Goal: Information Seeking & Learning: Learn about a topic

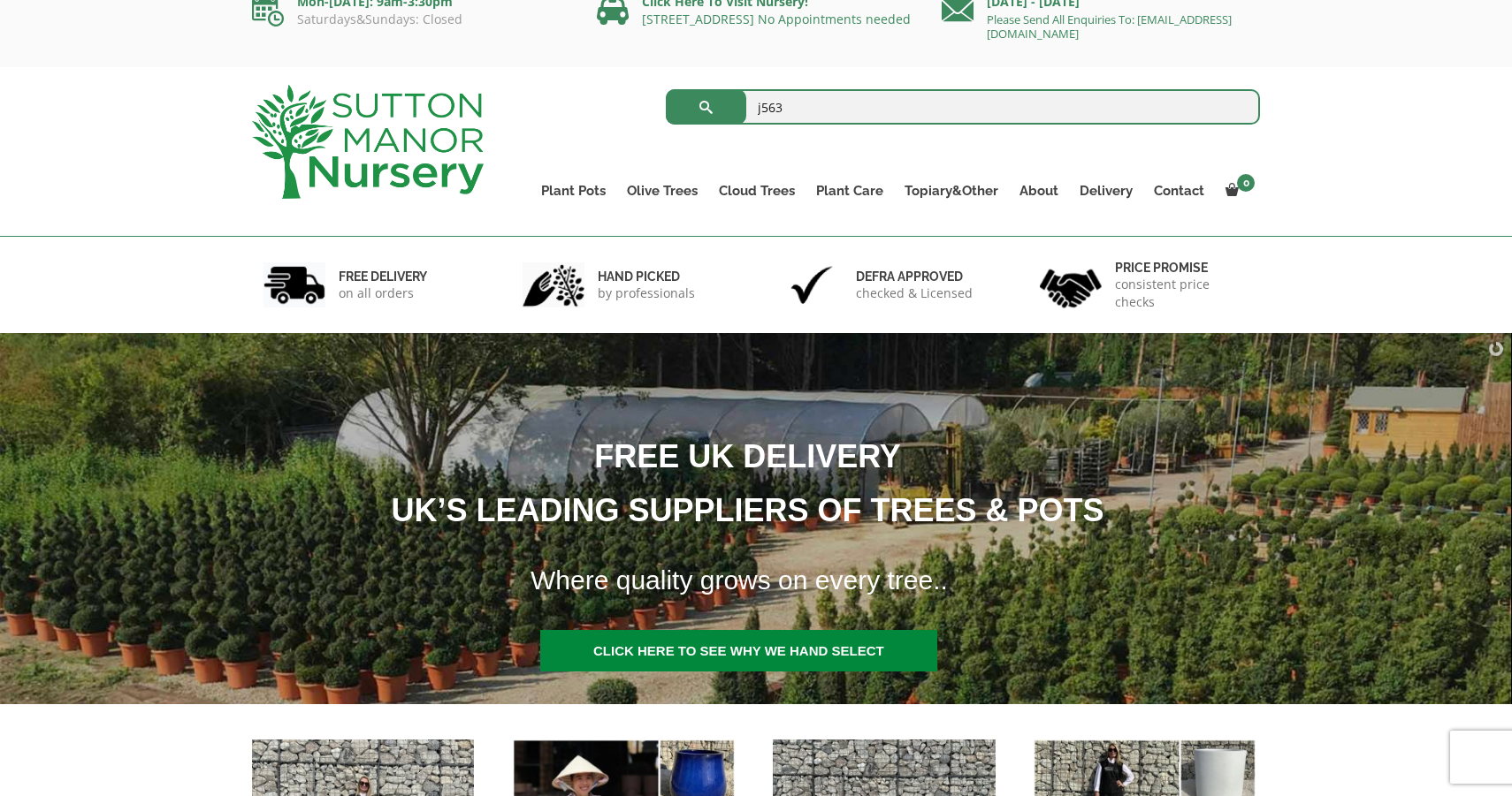
type input "j563"
click at [706, 107] on button "submit" at bounding box center [706, 107] width 81 height 35
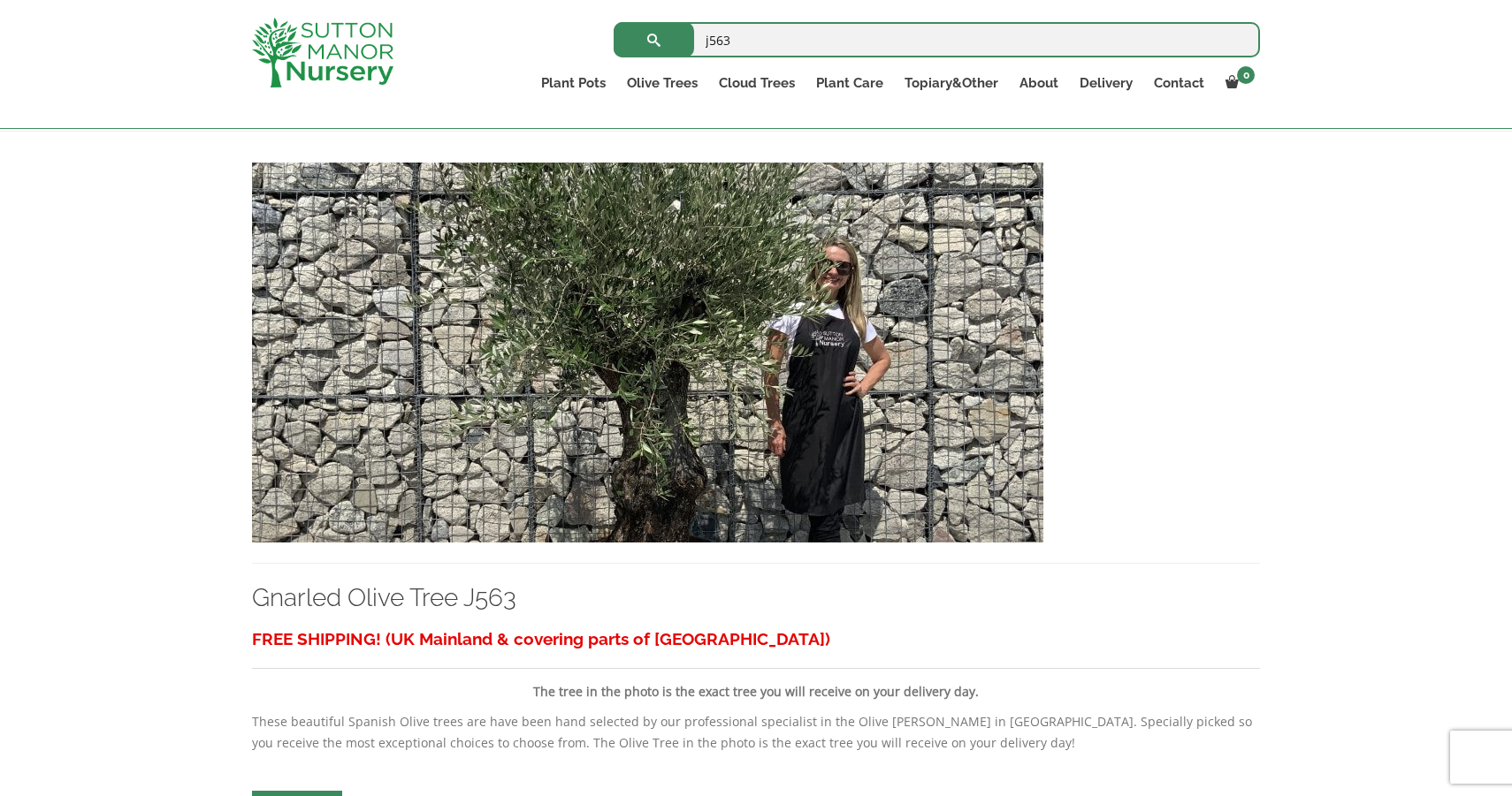
scroll to position [350, 0]
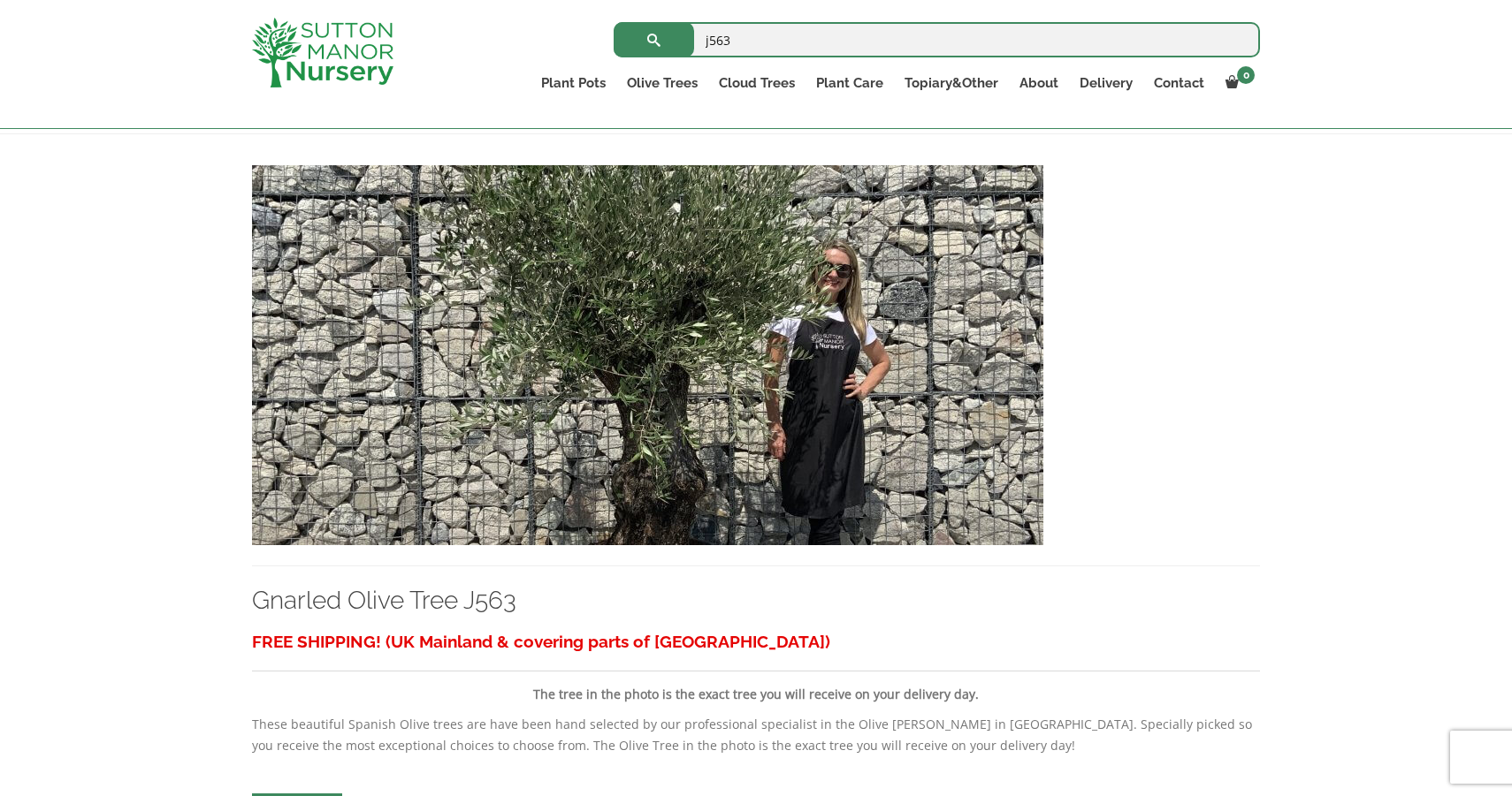
click at [821, 348] on img at bounding box center [648, 356] width 791 height 380
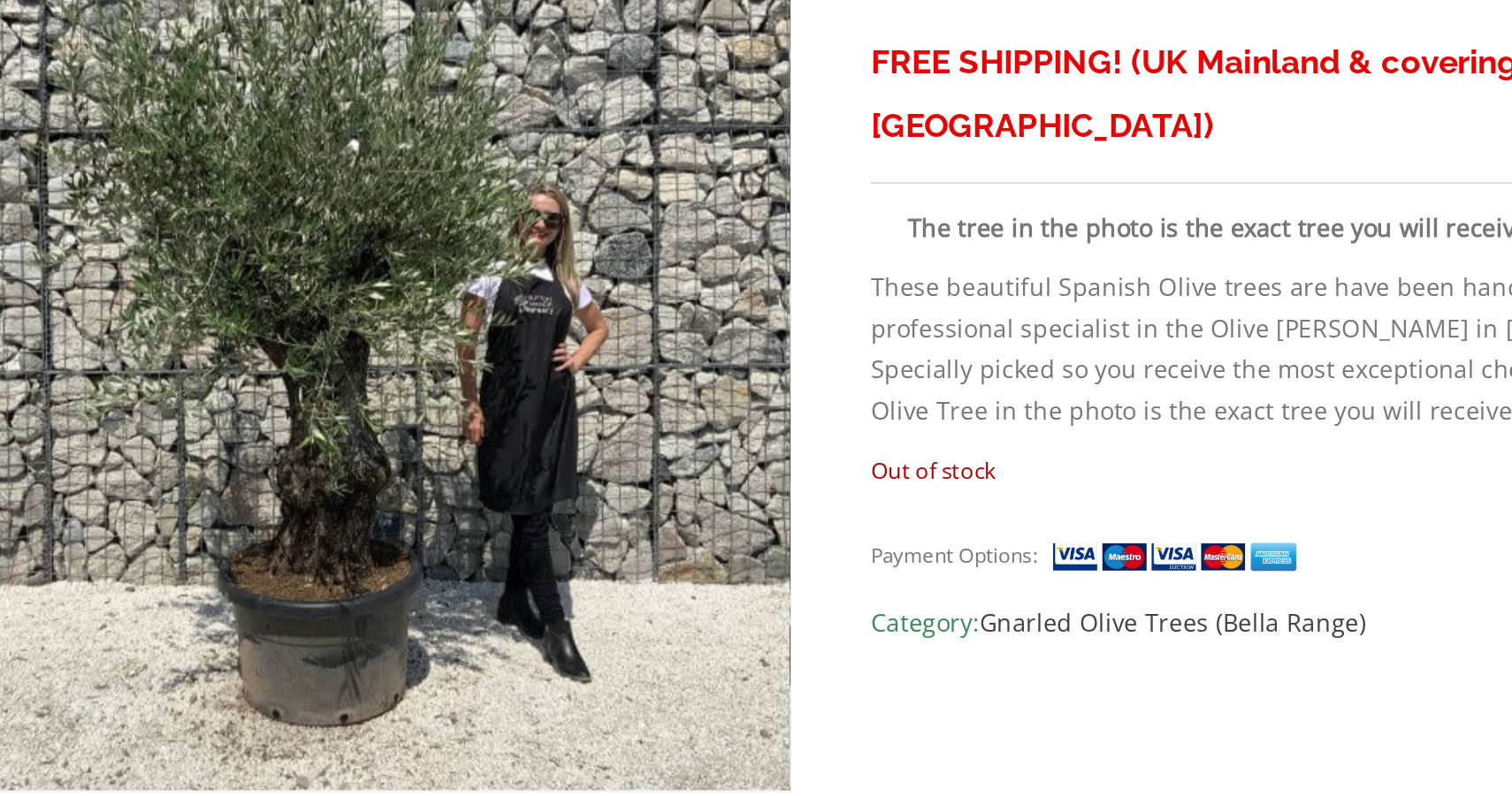
scroll to position [129, 0]
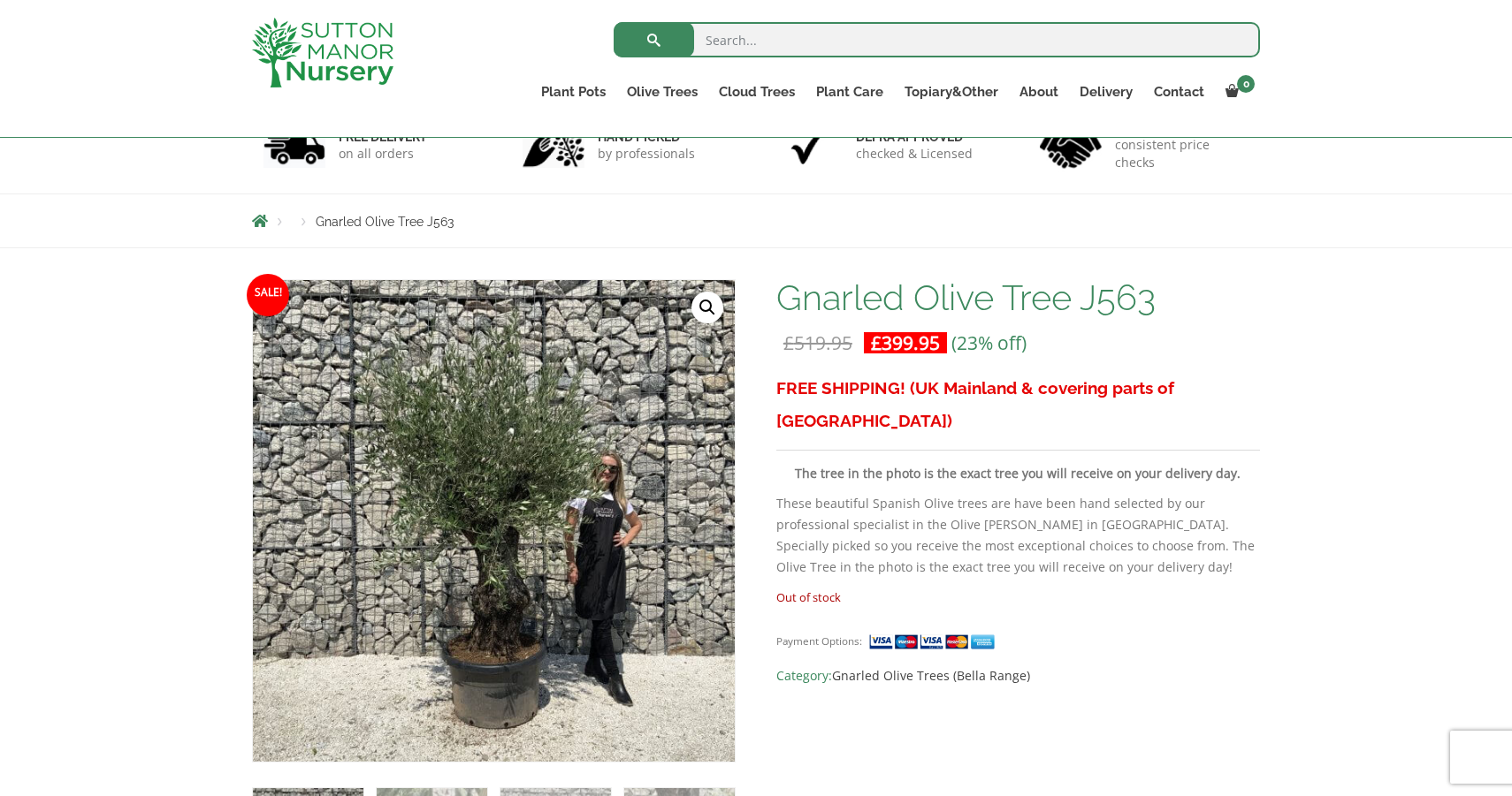
click at [732, 47] on input "search" at bounding box center [936, 39] width 647 height 35
type input "borrolo"
click at [653, 39] on button "submit" at bounding box center [653, 39] width 81 height 35
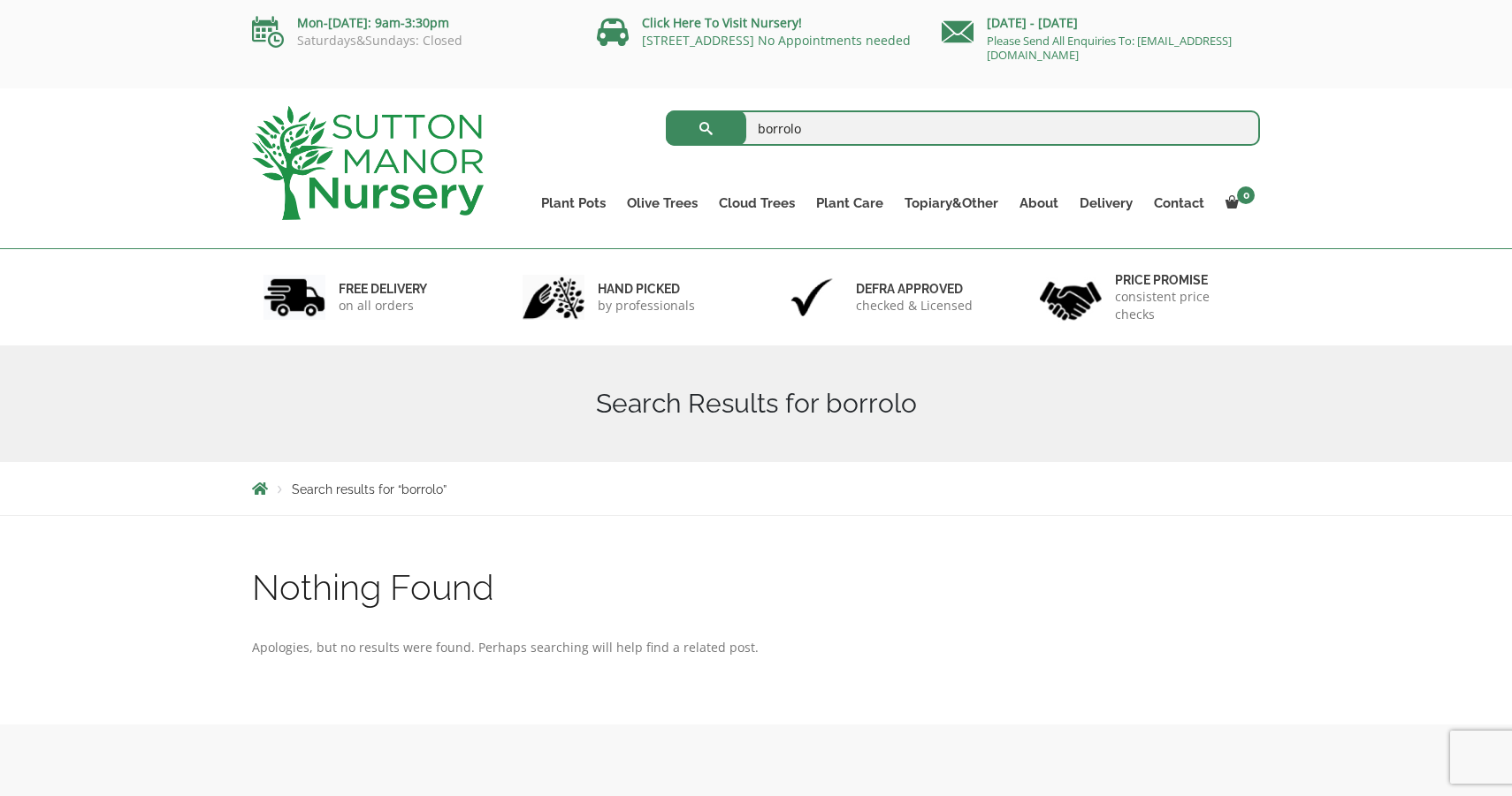
drag, startPoint x: 819, startPoint y: 130, endPoint x: 720, endPoint y: 128, distance: 99.0
click at [720, 128] on form "borrolo Search for:" at bounding box center [963, 128] width 595 height 44
type input "barolo"
click at [706, 128] on button "submit" at bounding box center [706, 128] width 81 height 35
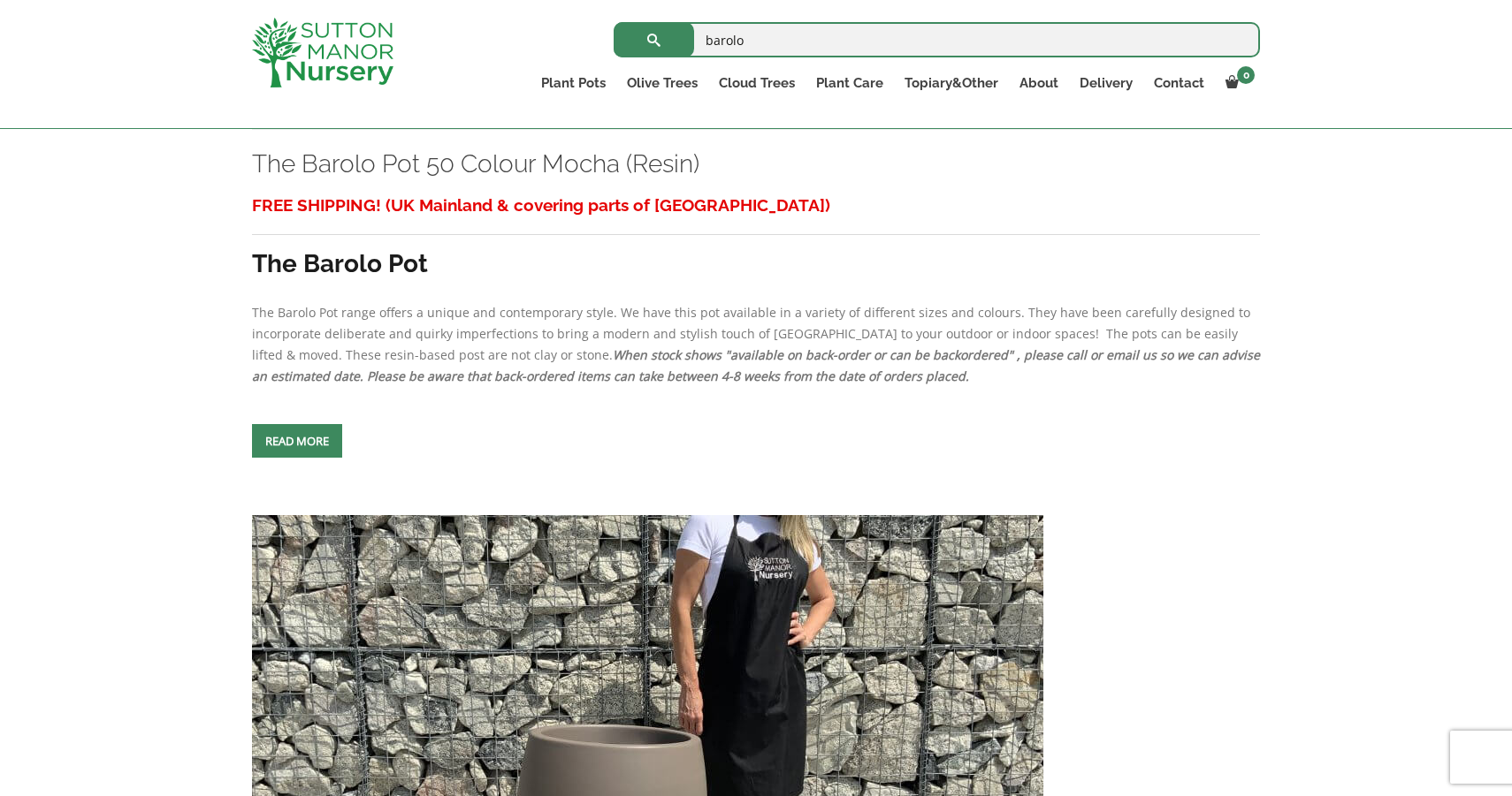
scroll to position [4675, 0]
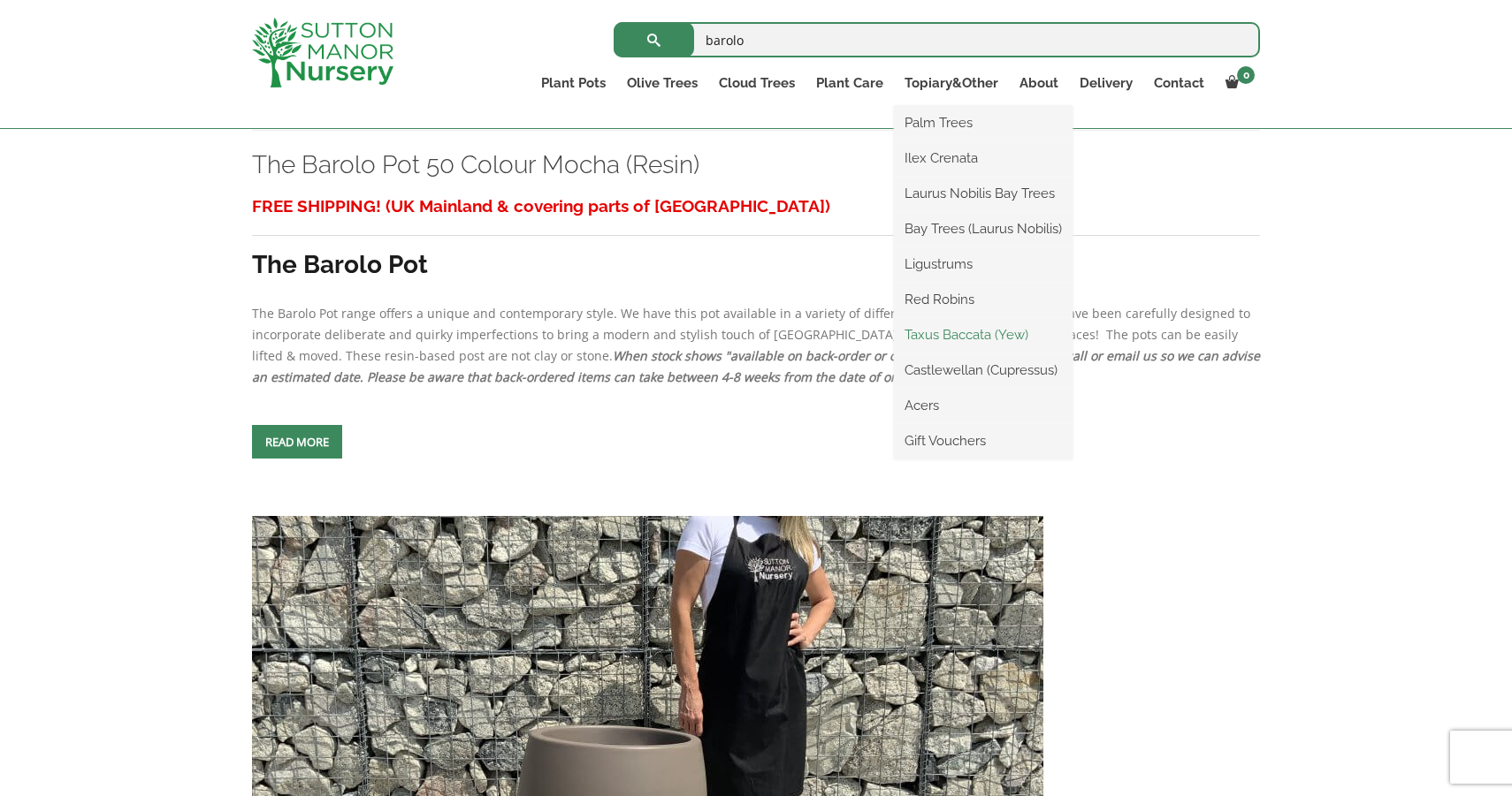
click at [956, 333] on link "Taxus Baccata (Yew)" at bounding box center [983, 334] width 178 height 27
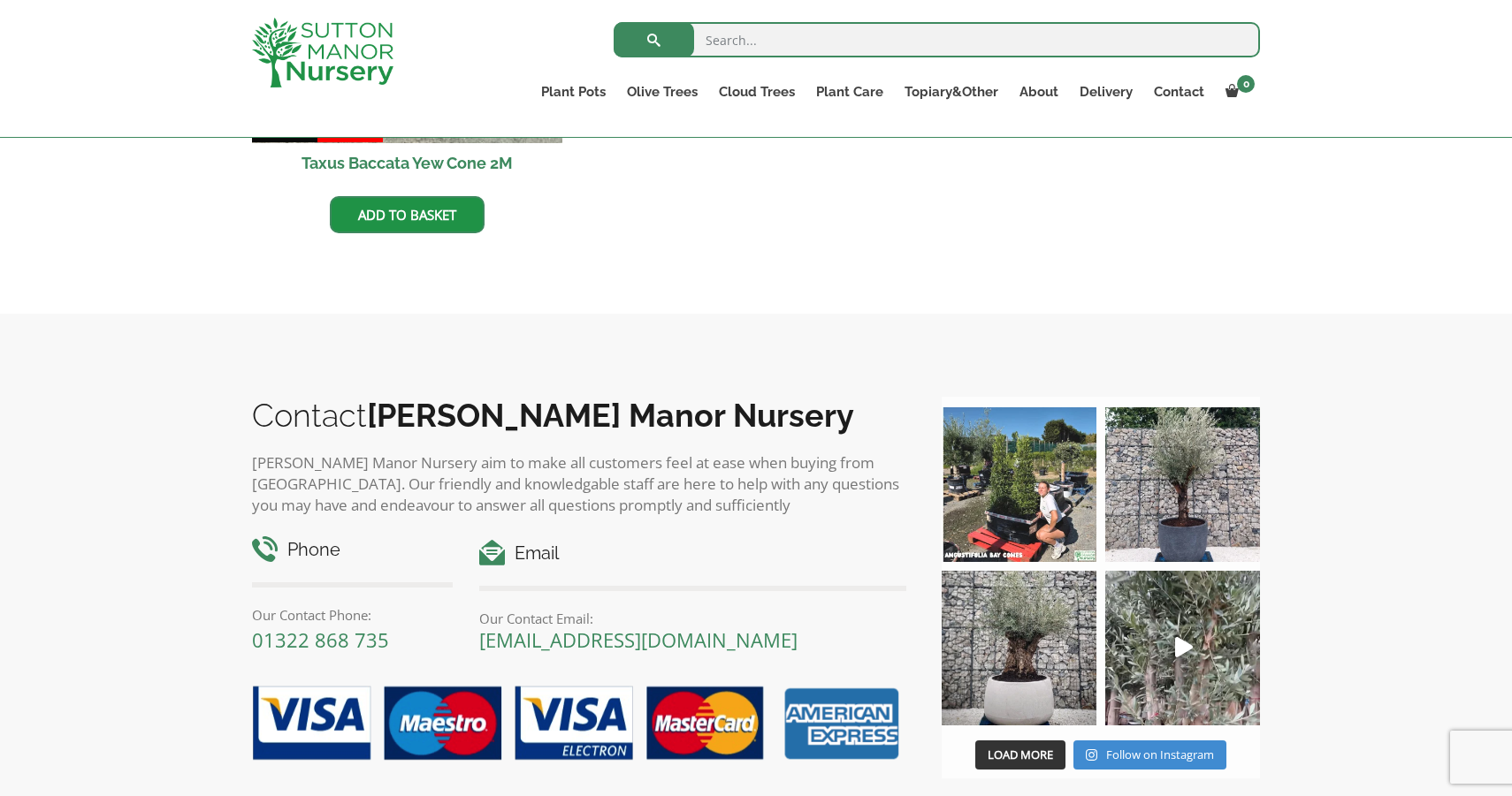
scroll to position [937, 0]
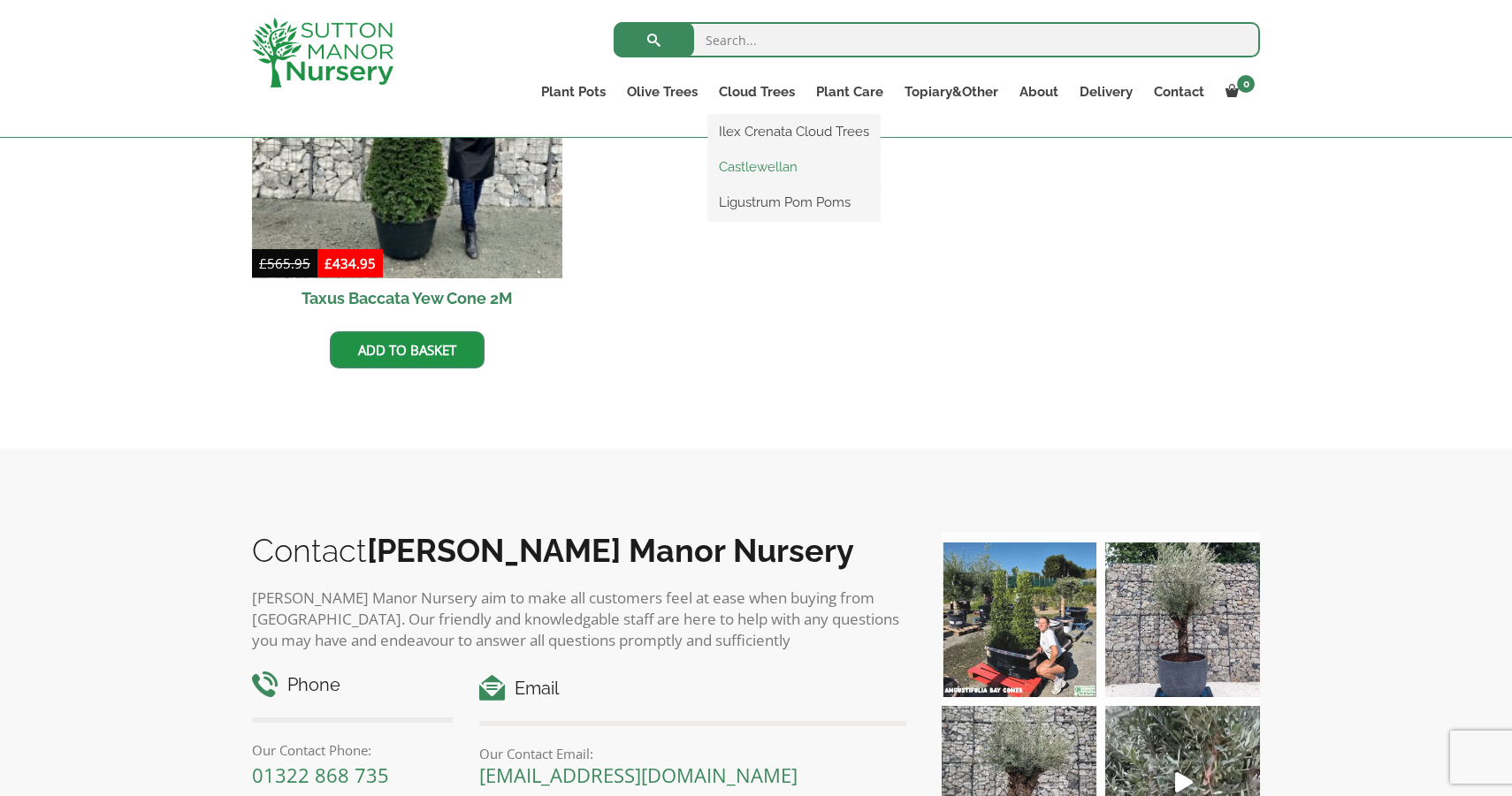
click at [747, 170] on link "Castlewellan" at bounding box center [793, 166] width 172 height 27
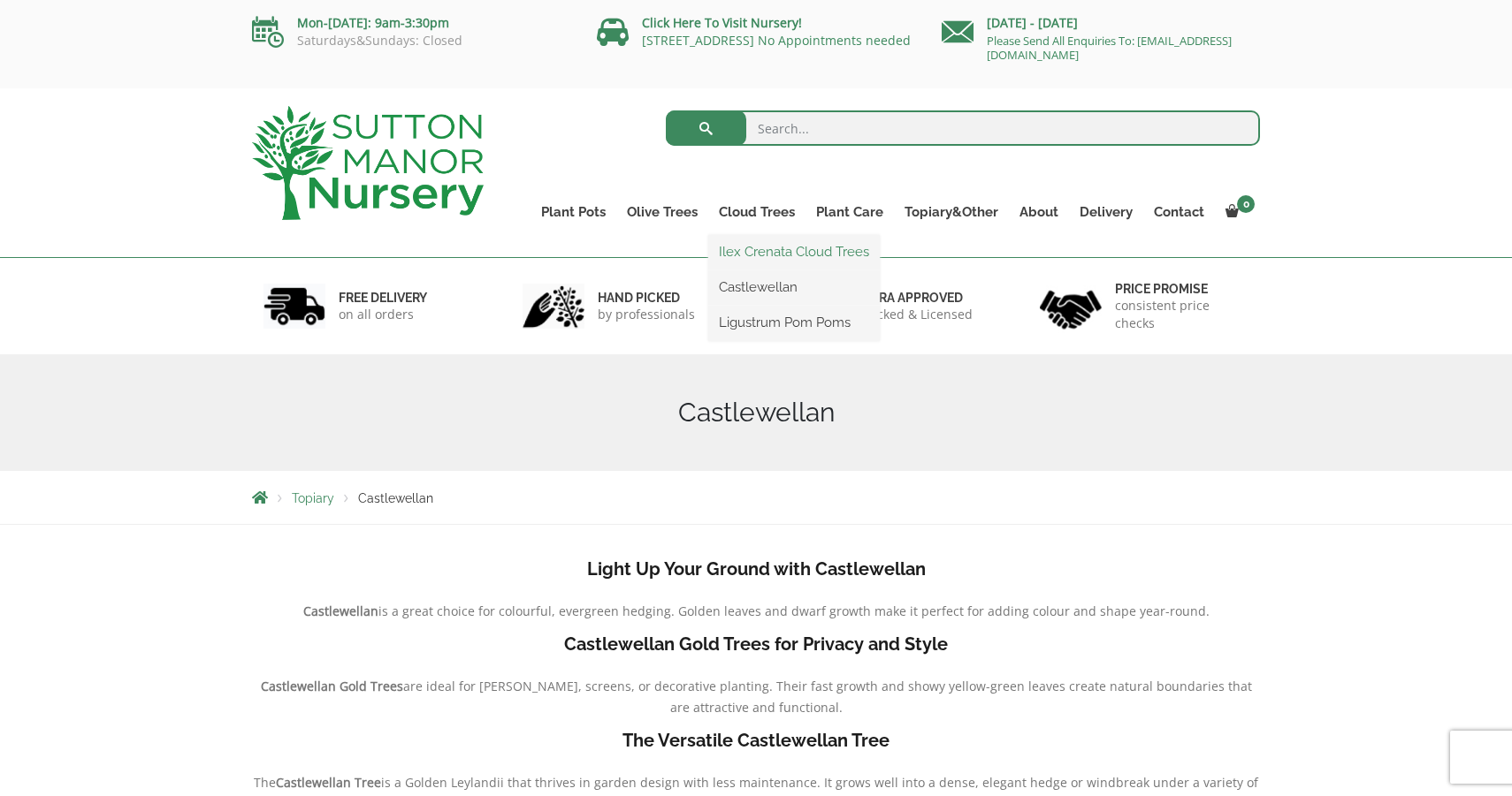
click at [766, 249] on link "Ilex Crenata Cloud Trees" at bounding box center [793, 251] width 172 height 27
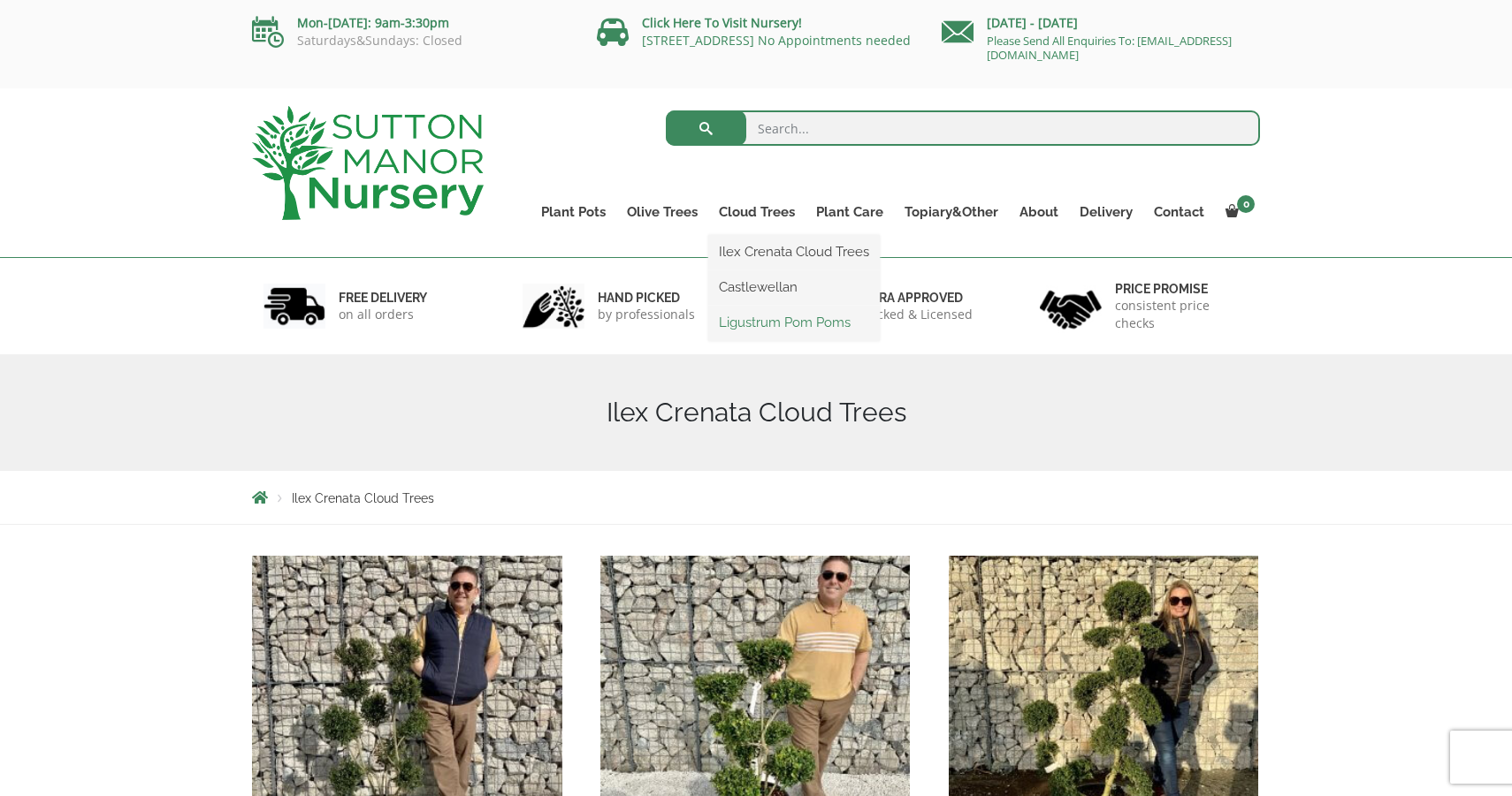
click at [767, 321] on link "Ligustrum Pom Poms" at bounding box center [793, 322] width 172 height 27
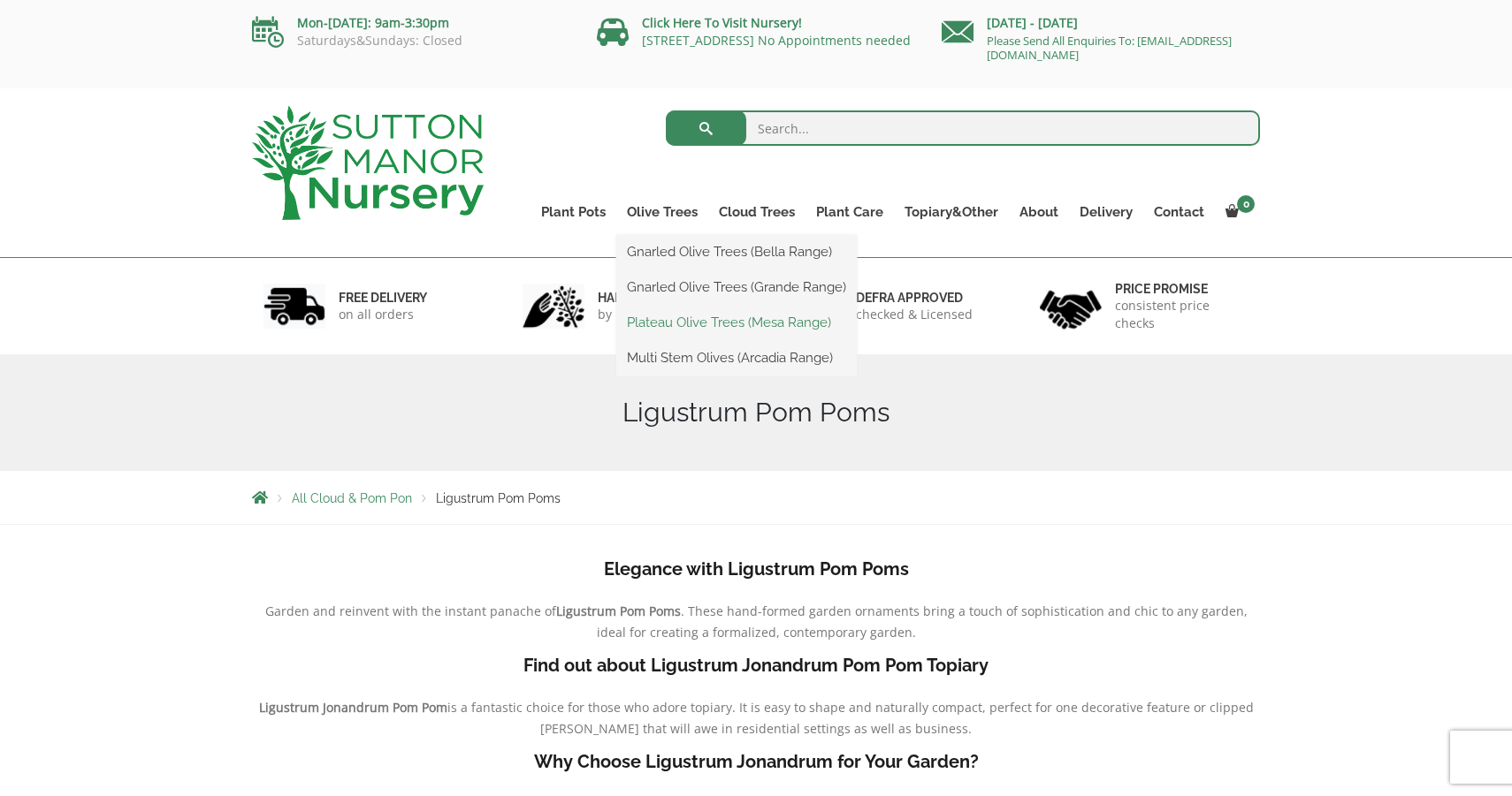
click at [662, 320] on link "Plateau Olive Trees (Mesa Range)" at bounding box center [736, 322] width 241 height 27
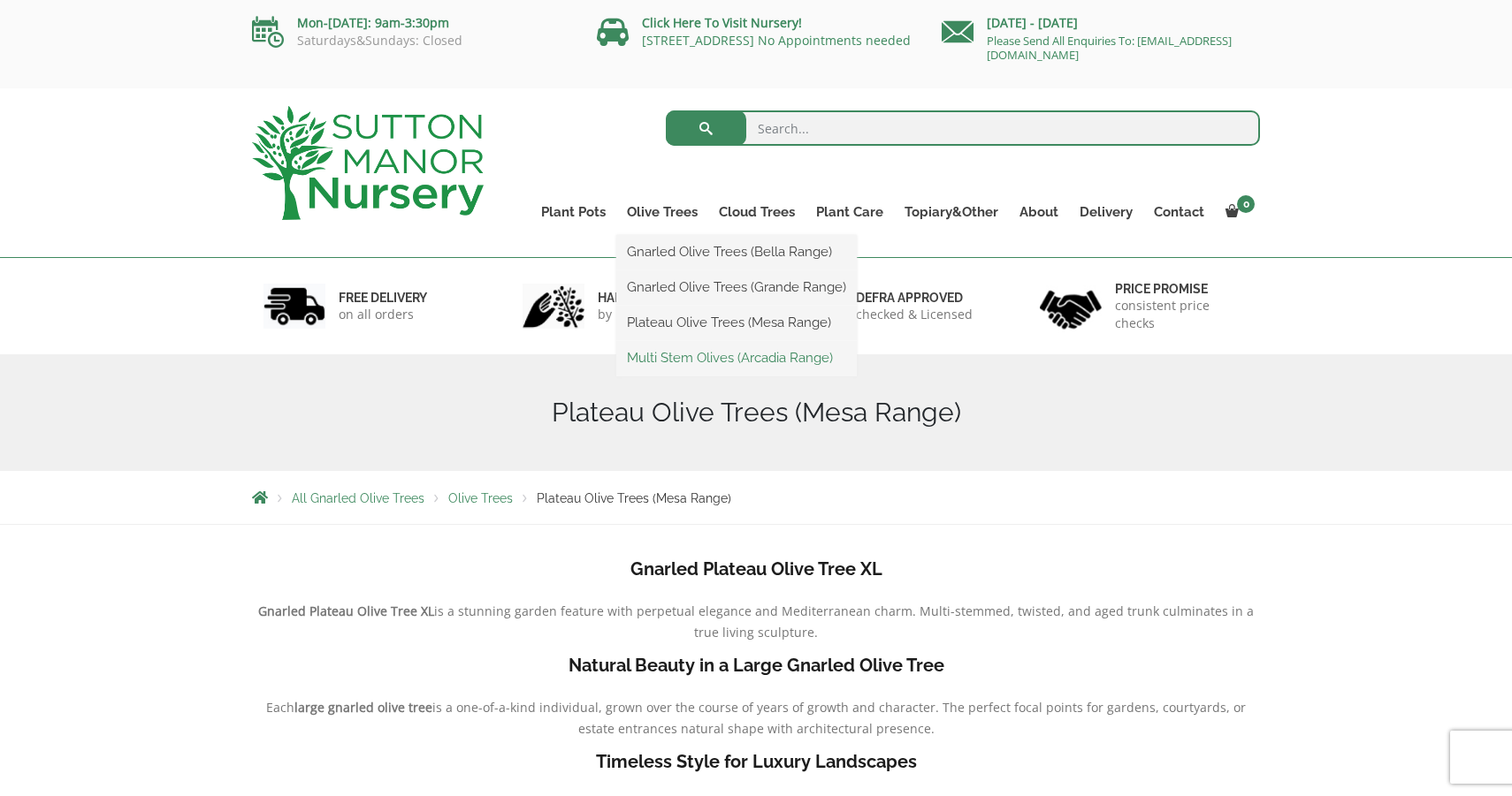
click at [662, 359] on link "Multi Stem Olives (Arcadia Range)" at bounding box center [736, 358] width 241 height 27
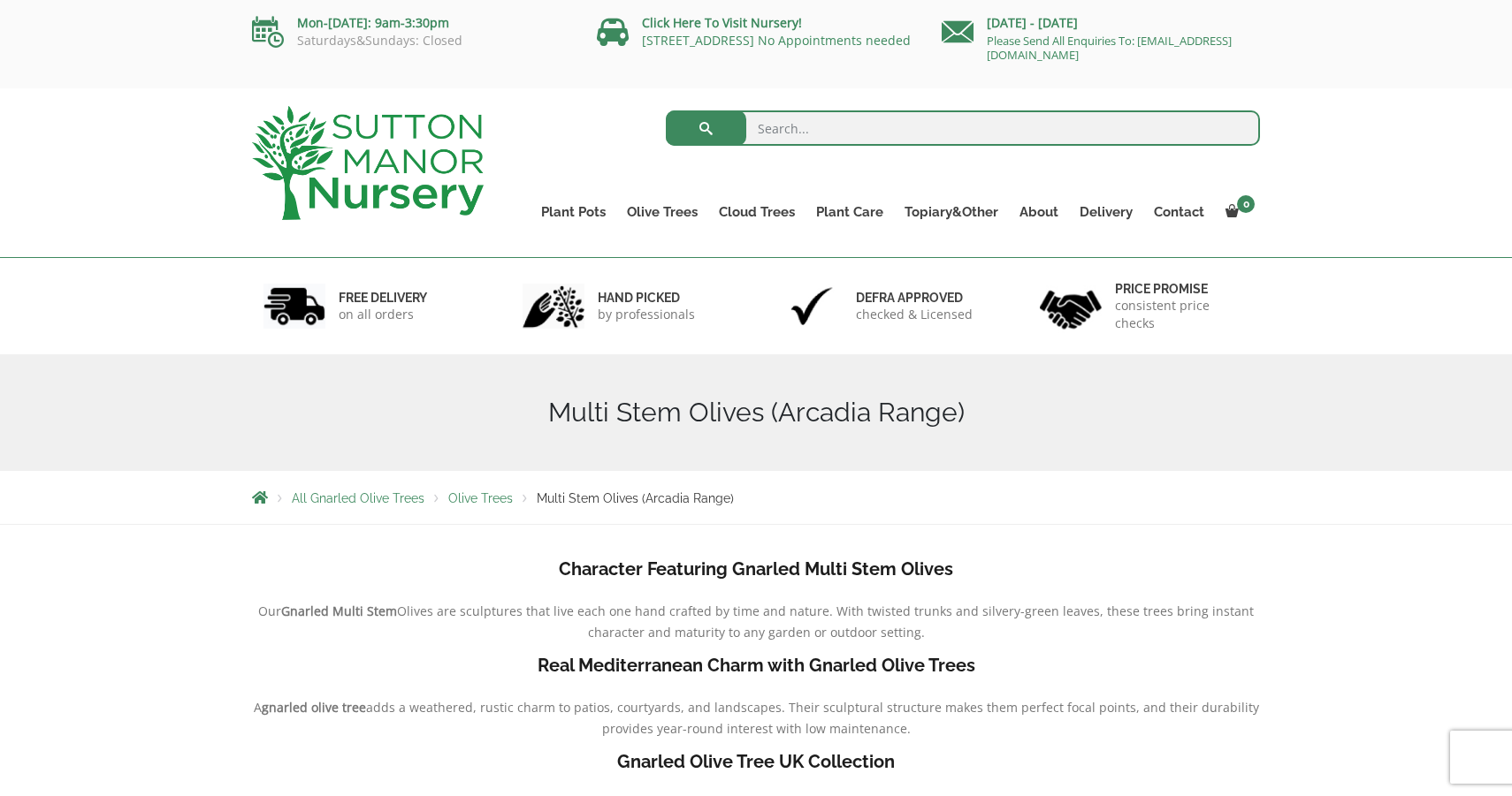
click at [792, 126] on input "search" at bounding box center [963, 128] width 595 height 35
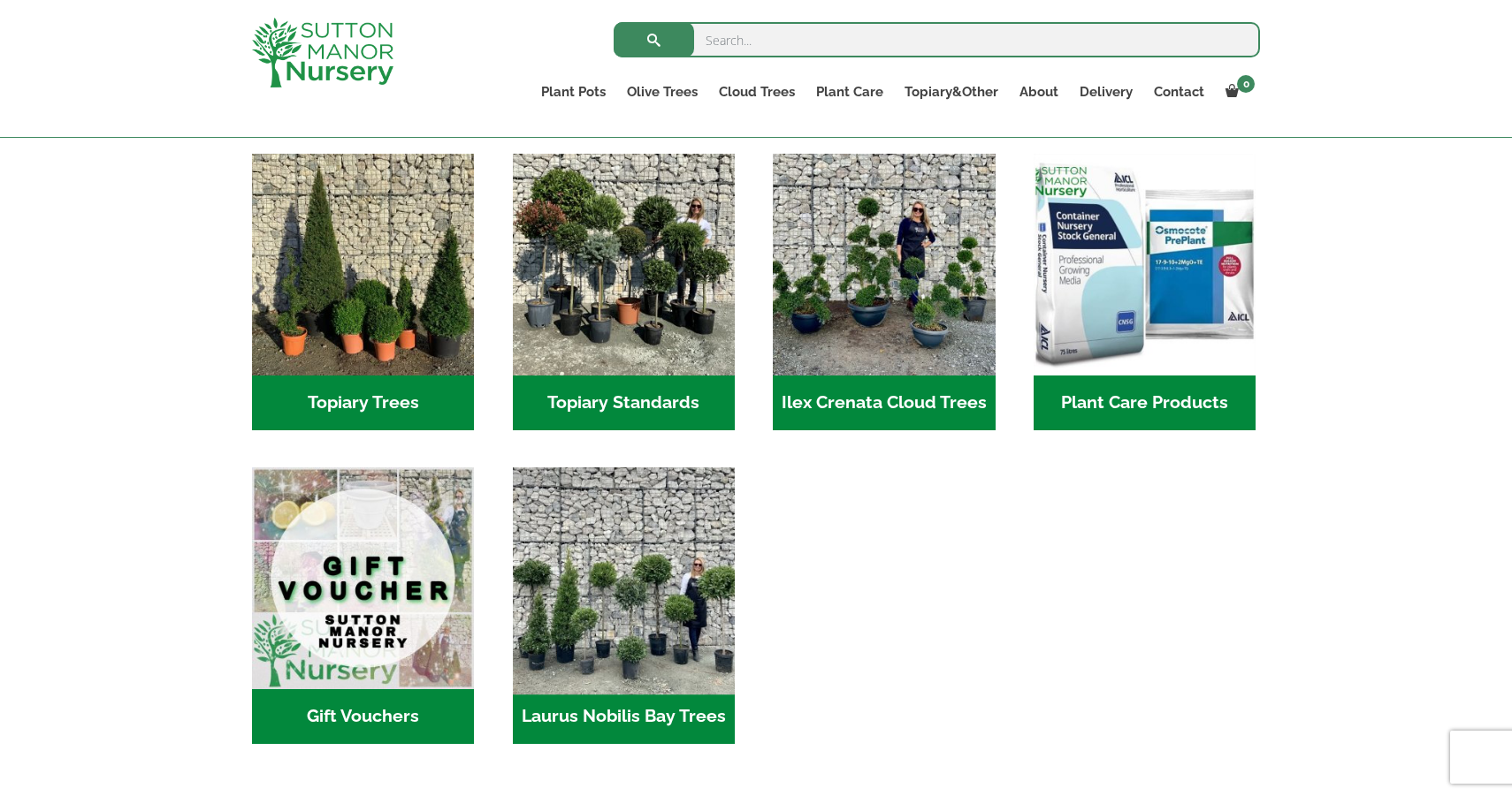
scroll to position [1555, 0]
